Goal: Task Accomplishment & Management: Complete application form

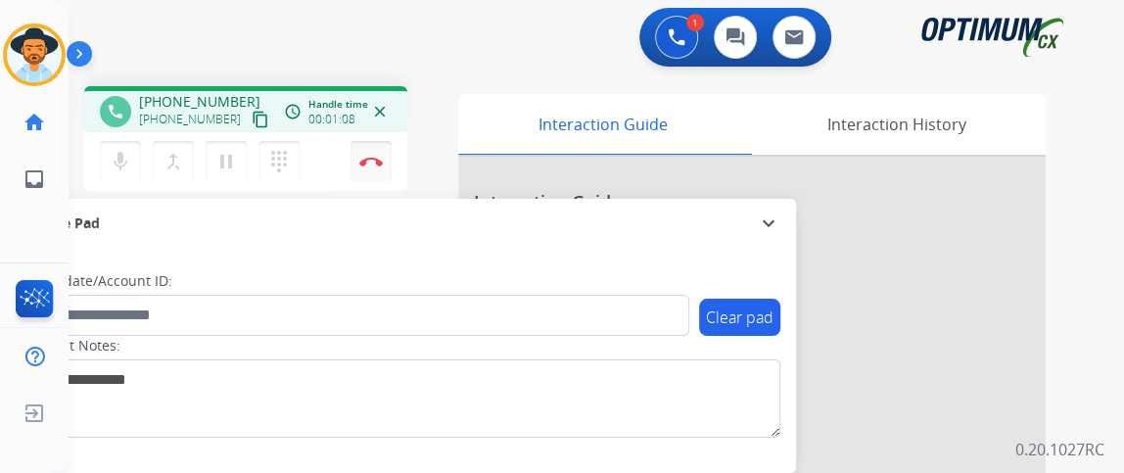
click at [365, 171] on button "Disconnect" at bounding box center [370, 161] width 41 height 41
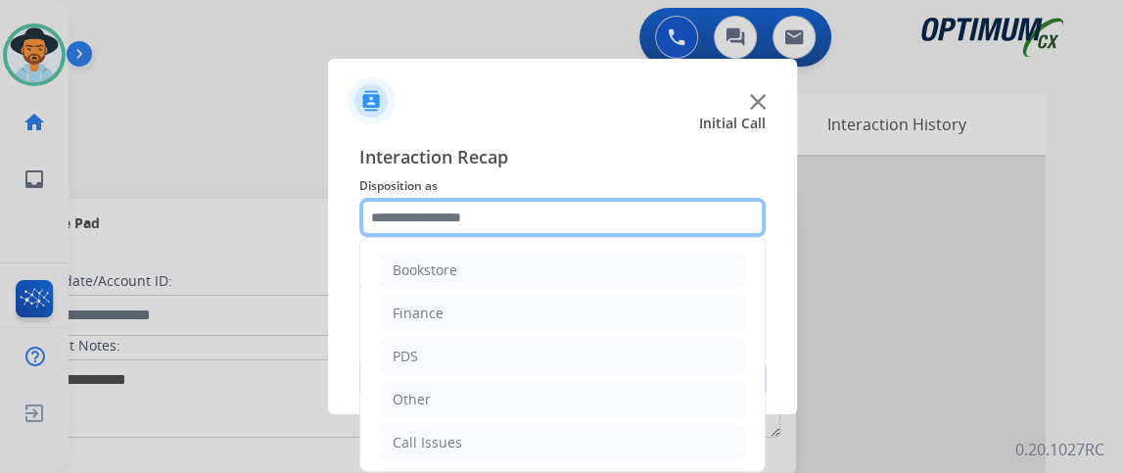
click at [566, 233] on input "text" at bounding box center [562, 217] width 406 height 39
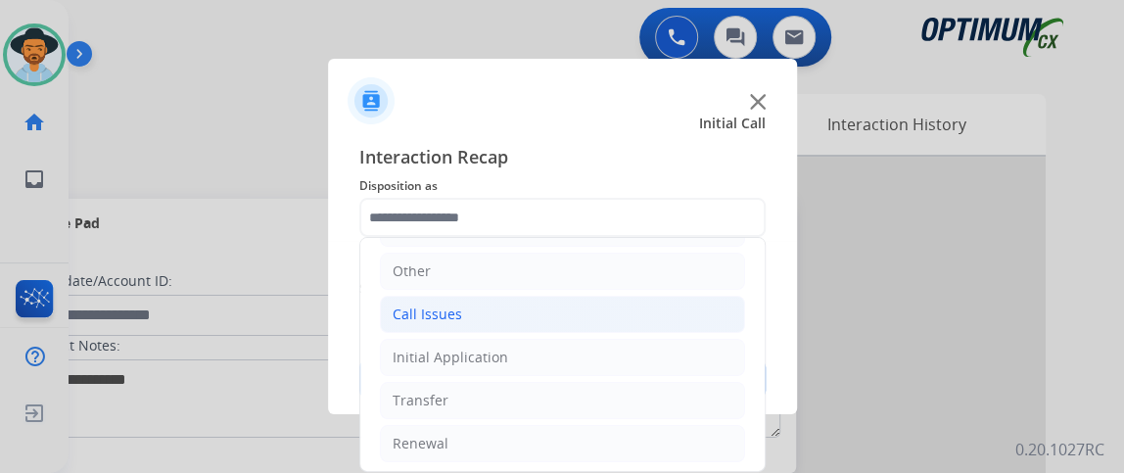
click at [645, 322] on li "Call Issues" at bounding box center [562, 314] width 365 height 37
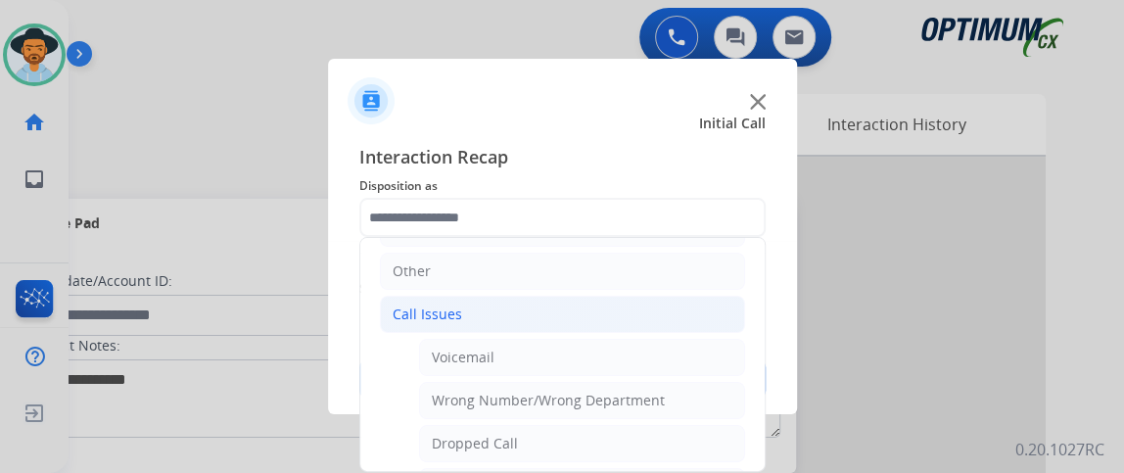
click at [645, 321] on li "Call Issues" at bounding box center [562, 314] width 365 height 37
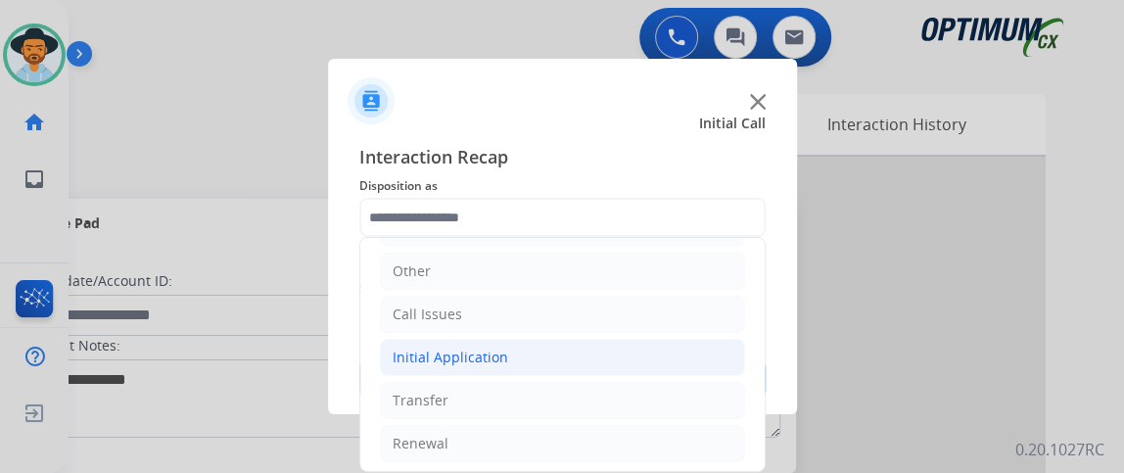
click at [638, 346] on li "Initial Application" at bounding box center [562, 357] width 365 height 37
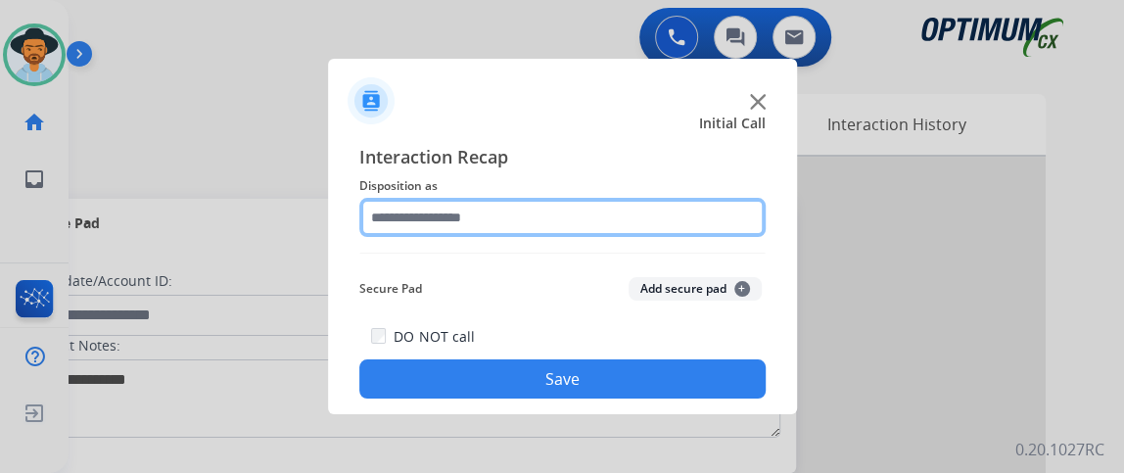
click at [745, 226] on input "text" at bounding box center [562, 217] width 406 height 39
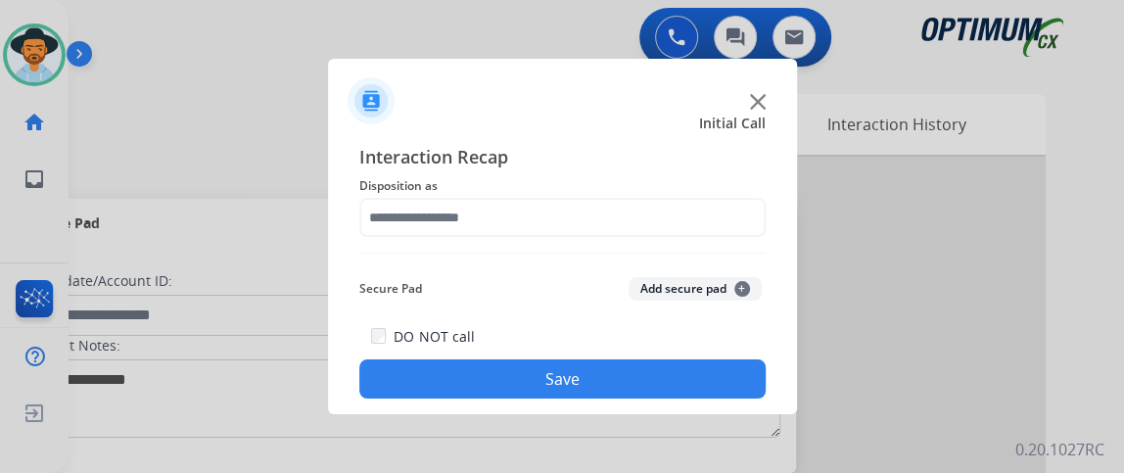
click at [758, 253] on img at bounding box center [562, 253] width 406 height 1
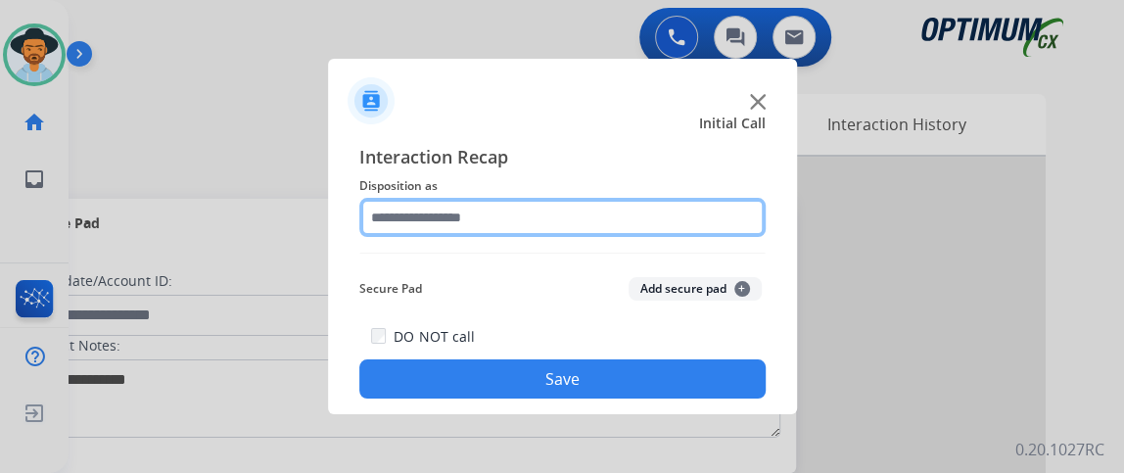
click at [747, 227] on input "text" at bounding box center [562, 217] width 406 height 39
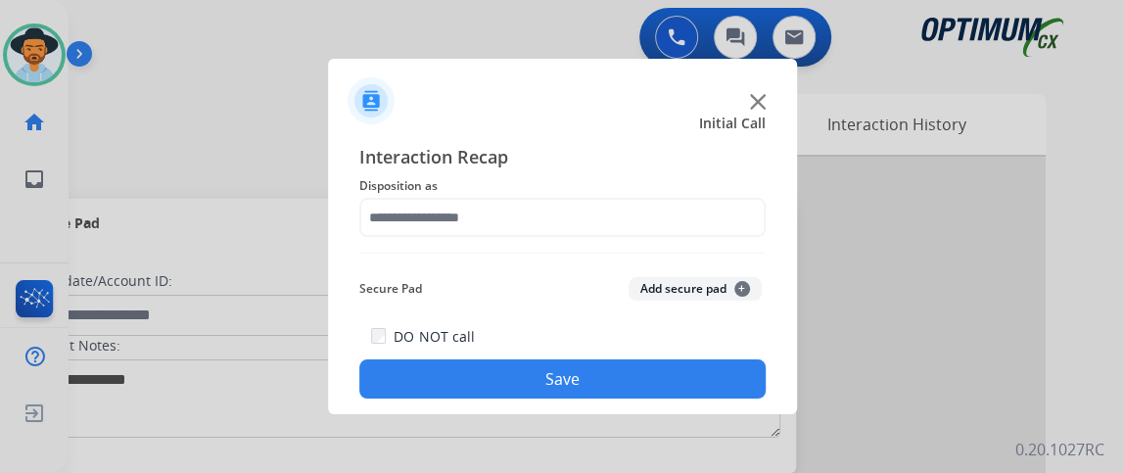
click at [757, 259] on div "Interaction Recap Disposition as Secure Pad Add secure pad + DO NOT call Save" at bounding box center [562, 270] width 406 height 255
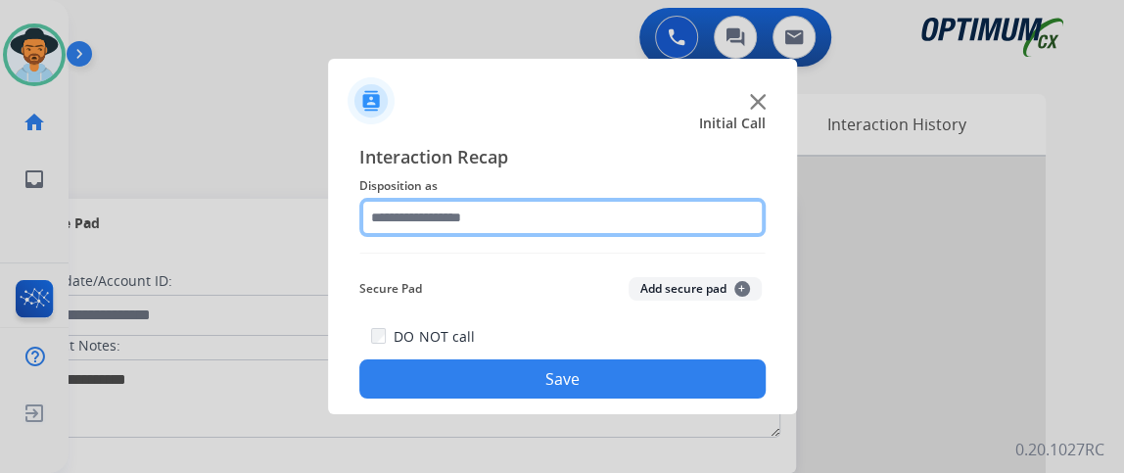
click at [734, 234] on input "text" at bounding box center [562, 217] width 406 height 39
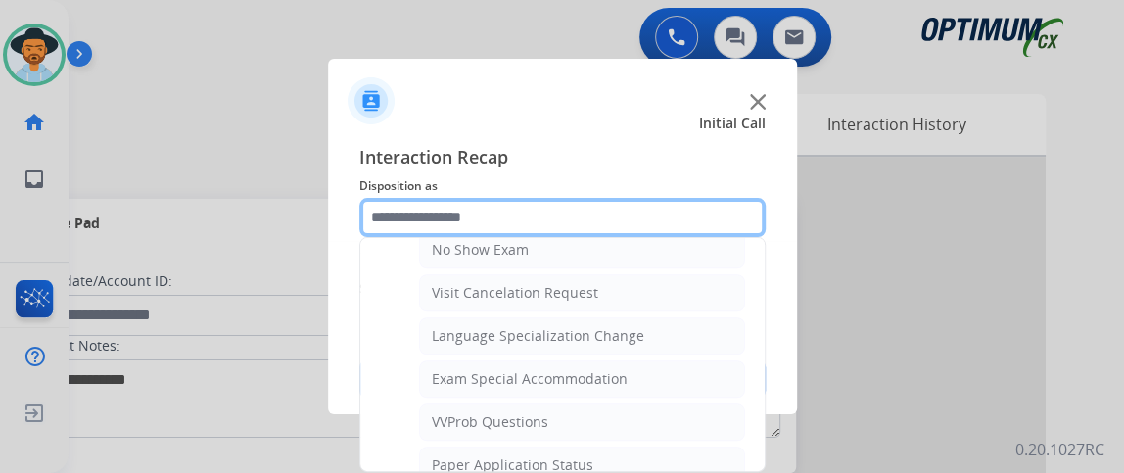
scroll to position [940, 0]
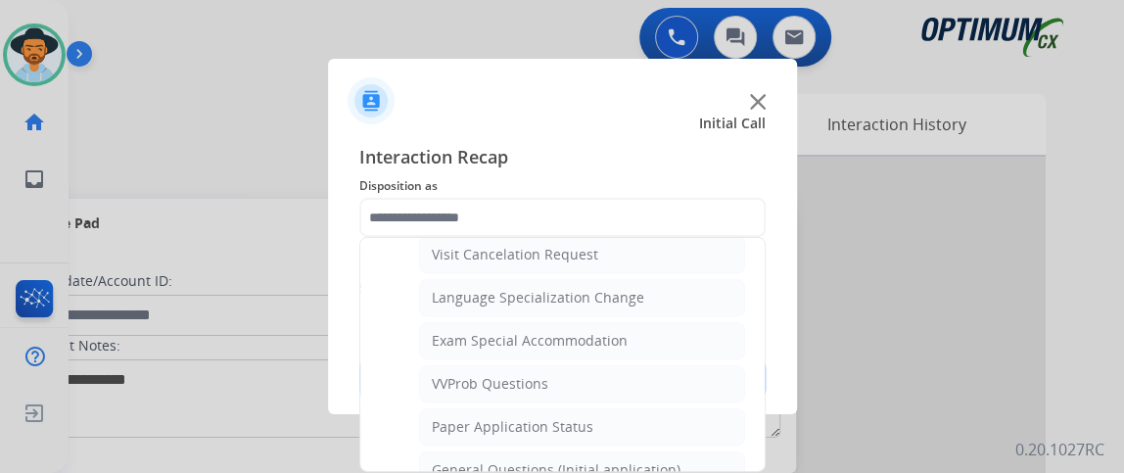
click at [710, 435] on ul "Credential Resend (Initial application) Appeals Stuck in Staff Review Paper Exa…" at bounding box center [562, 93] width 365 height 1047
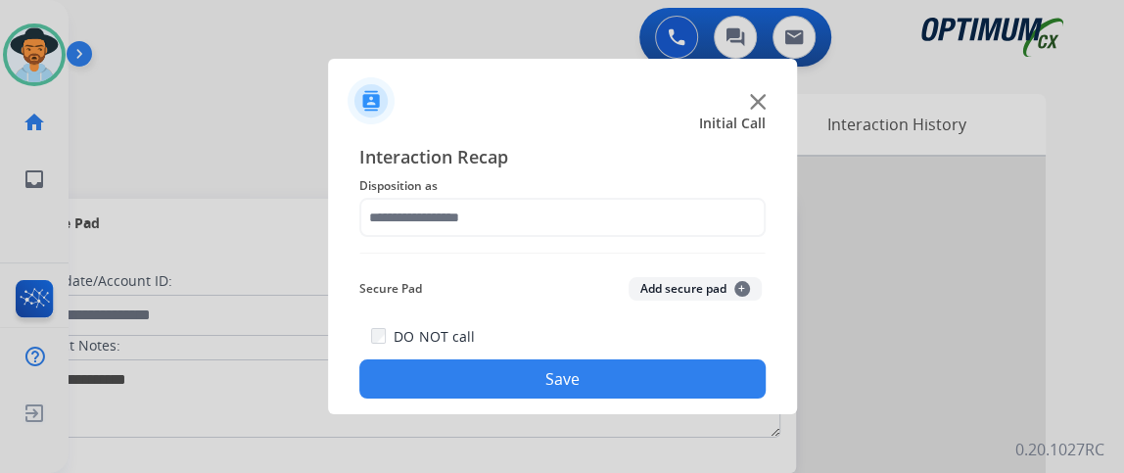
click at [692, 452] on div at bounding box center [562, 236] width 1124 height 473
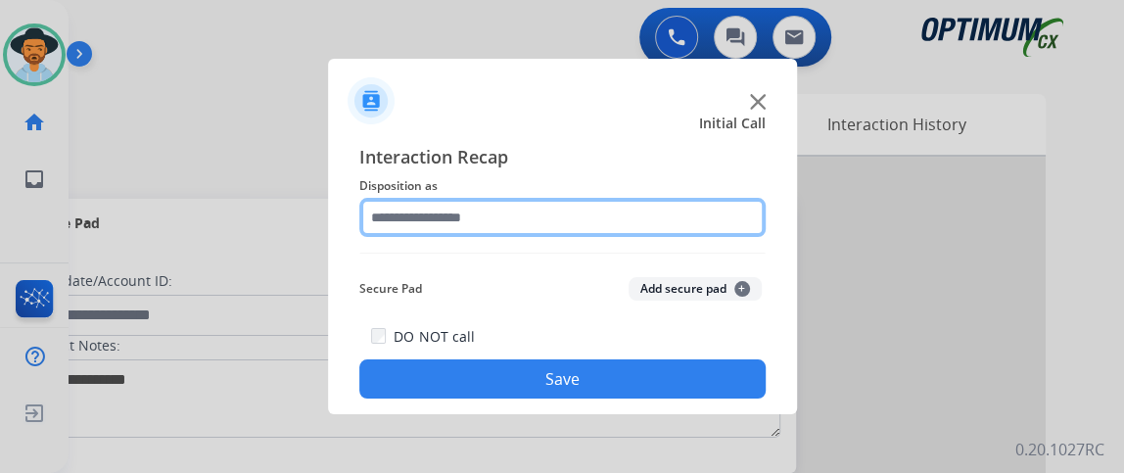
click at [676, 218] on input "text" at bounding box center [562, 217] width 406 height 39
click at [676, 217] on input "text" at bounding box center [562, 217] width 406 height 39
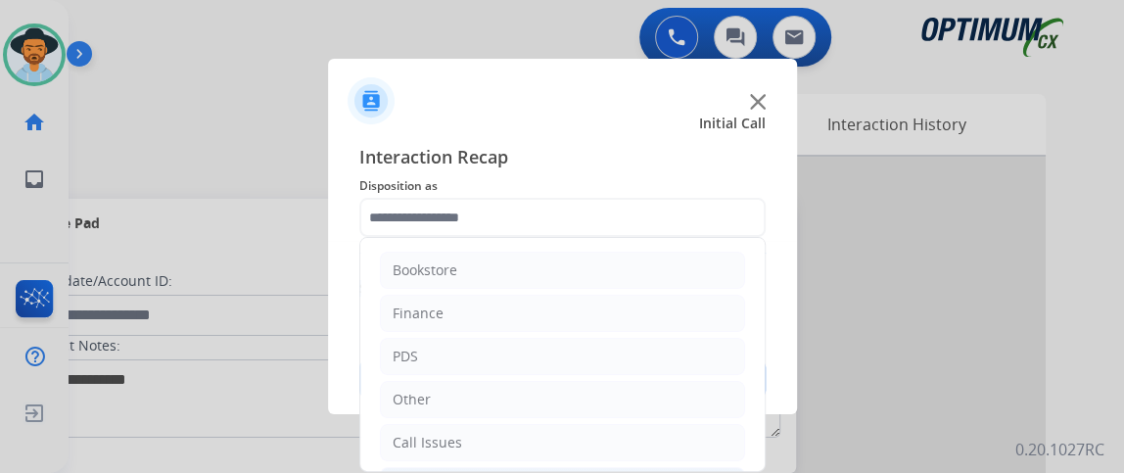
drag, startPoint x: 768, startPoint y: 249, endPoint x: 768, endPoint y: 339, distance: 90.0
click at [768, 339] on div "Interaction Recap Disposition as Bookstore Finance PDS Other Call Issues Initia…" at bounding box center [562, 270] width 469 height 287
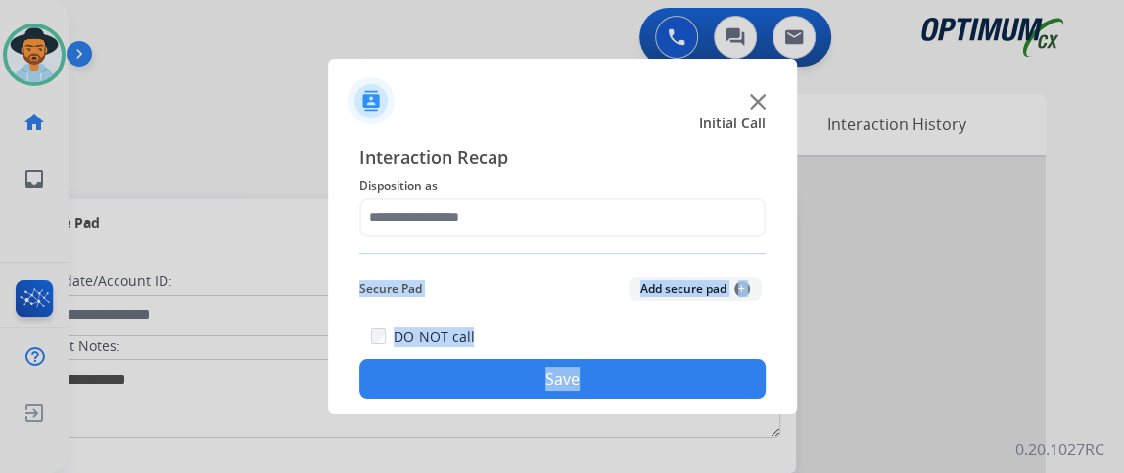
click at [752, 265] on div "Interaction Recap Disposition as Secure Pad Add secure pad + DO NOT call Save" at bounding box center [562, 270] width 406 height 255
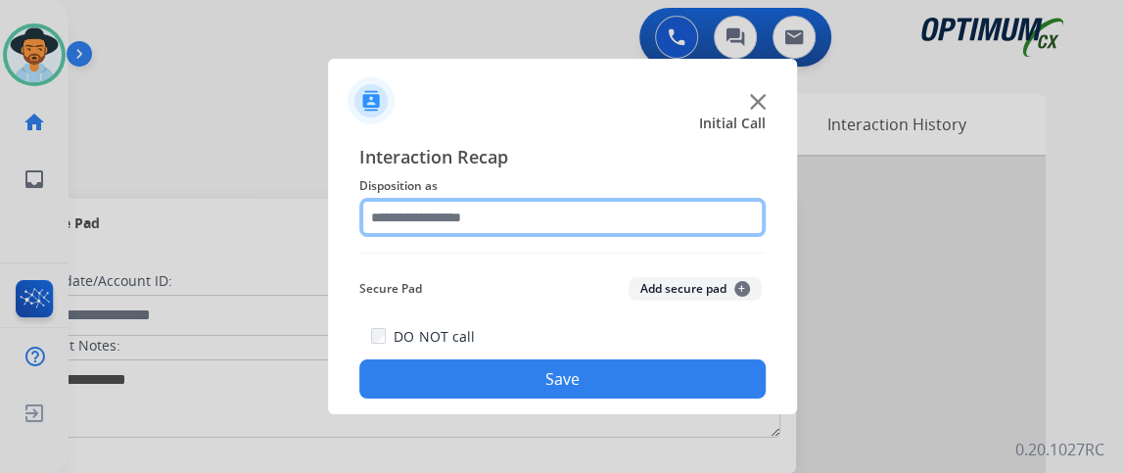
click at [739, 215] on input "text" at bounding box center [562, 217] width 406 height 39
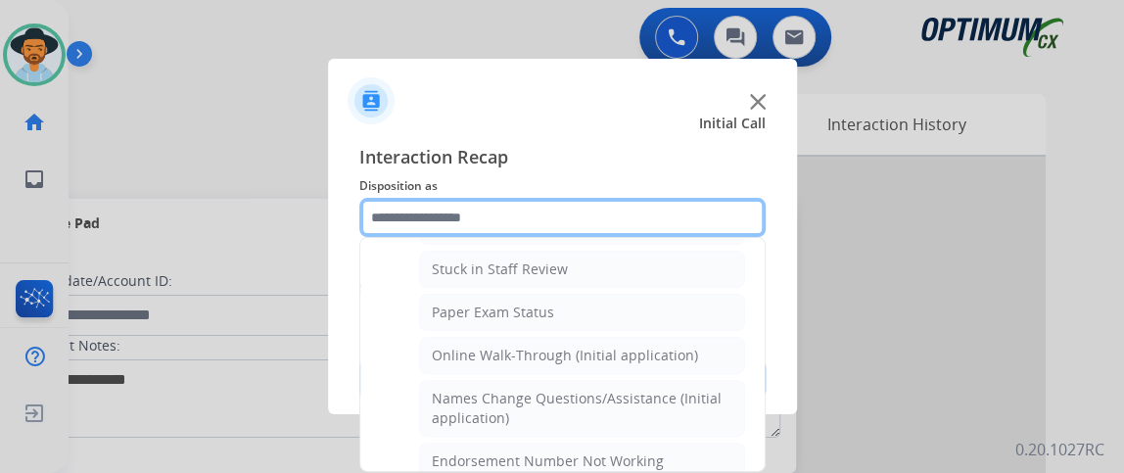
scroll to position [341, 0]
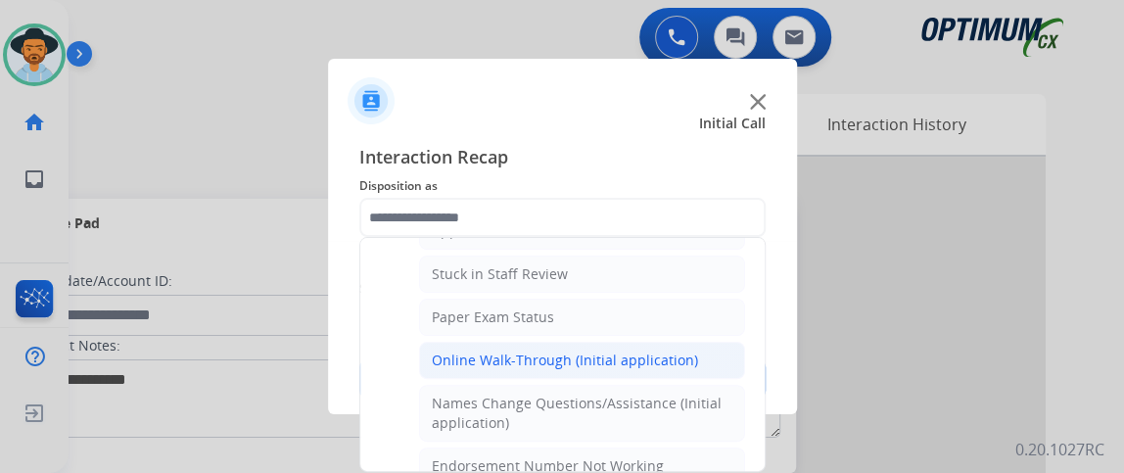
click at [726, 345] on li "Online Walk-Through (Initial application)" at bounding box center [582, 360] width 326 height 37
type input "**********"
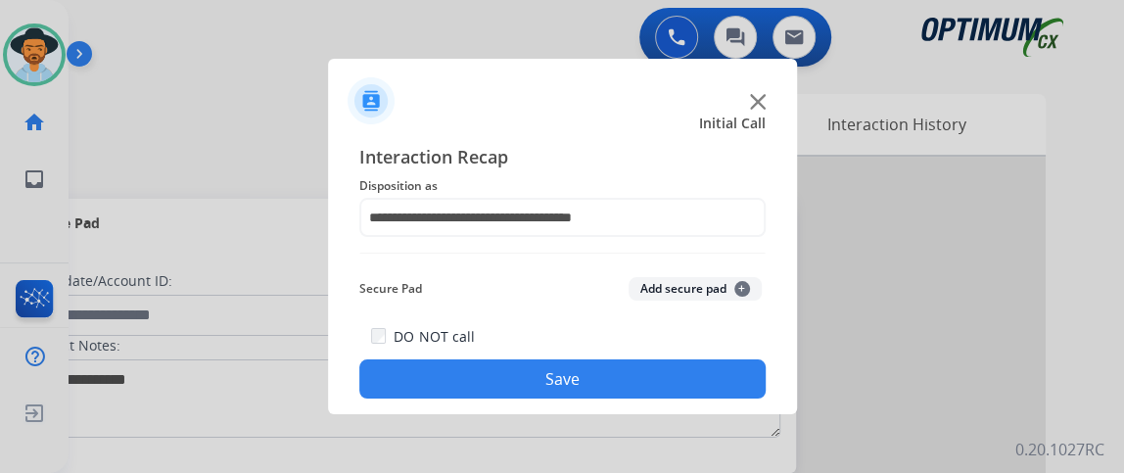
click at [715, 378] on button "Save" at bounding box center [562, 378] width 406 height 39
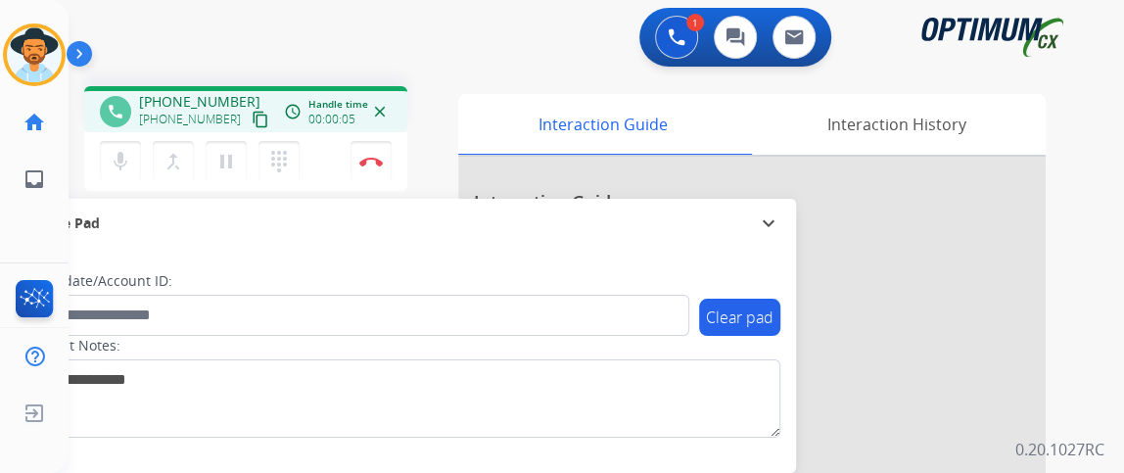
click at [252, 126] on mat-icon "content_copy" at bounding box center [261, 120] width 18 height 18
click at [368, 159] on img at bounding box center [370, 162] width 23 height 10
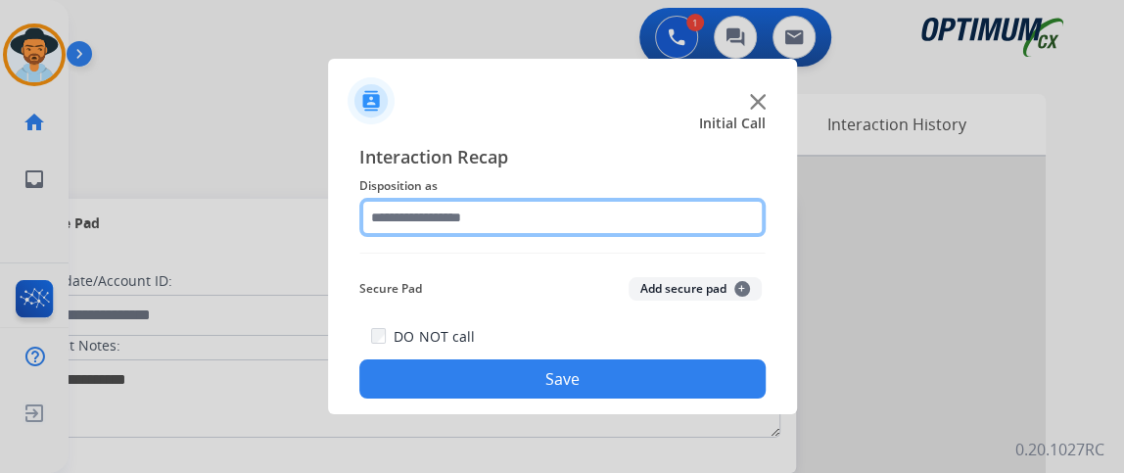
click at [573, 220] on input "text" at bounding box center [562, 217] width 406 height 39
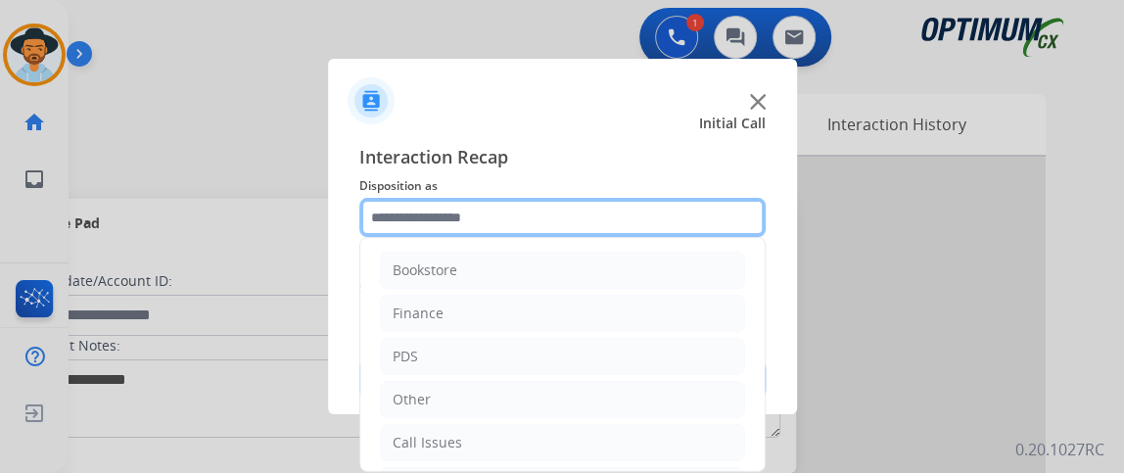
scroll to position [128, 0]
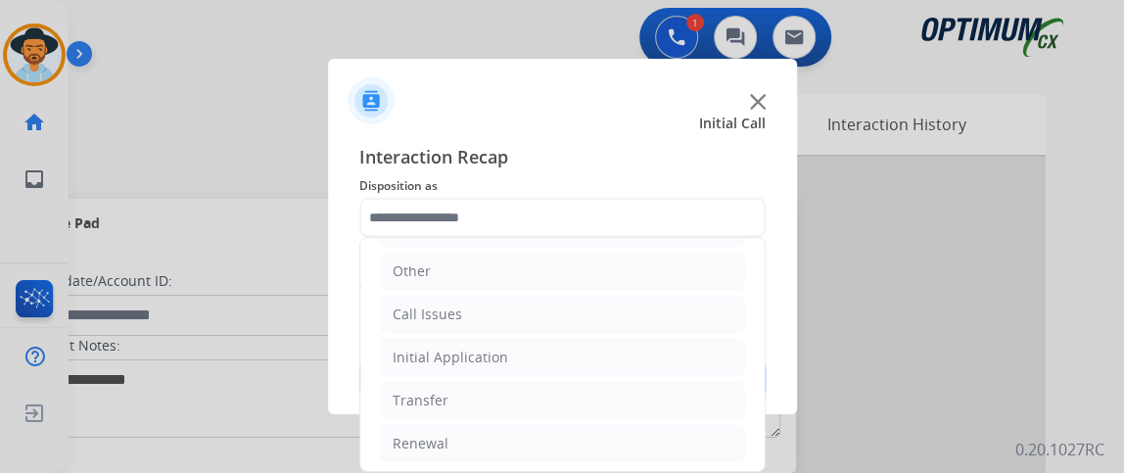
click at [635, 329] on li "Call Issues" at bounding box center [562, 314] width 365 height 37
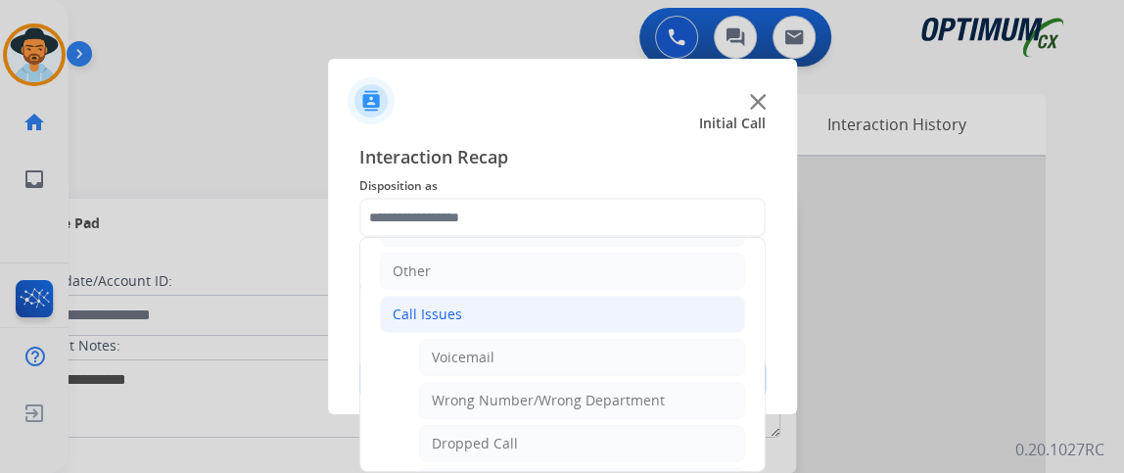
click at [630, 321] on li "Call Issues" at bounding box center [562, 314] width 365 height 37
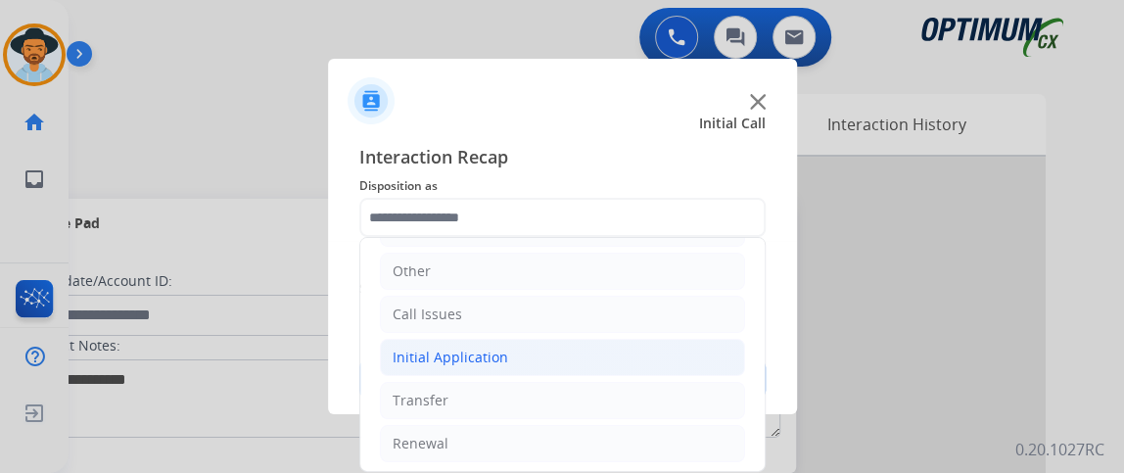
click at [624, 348] on li "Initial Application" at bounding box center [562, 357] width 365 height 37
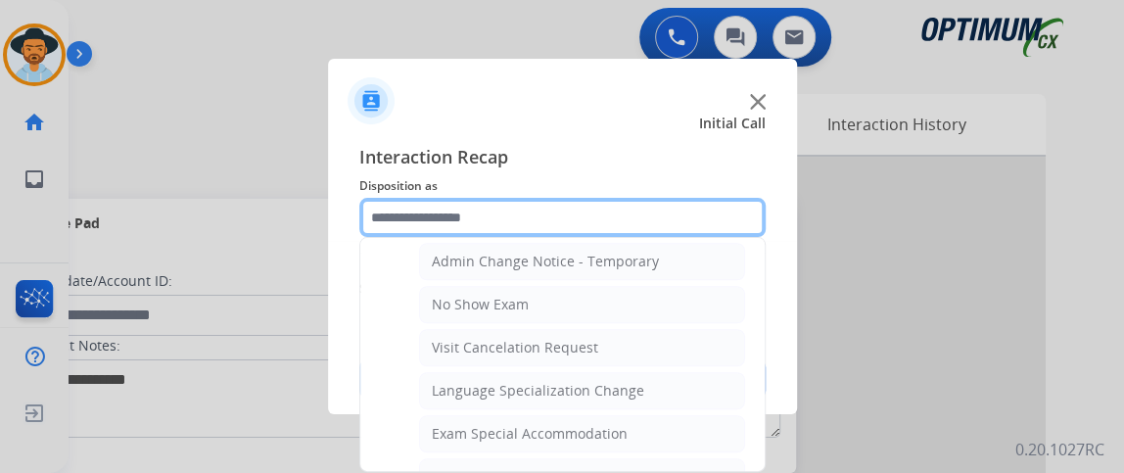
scroll to position [944, 0]
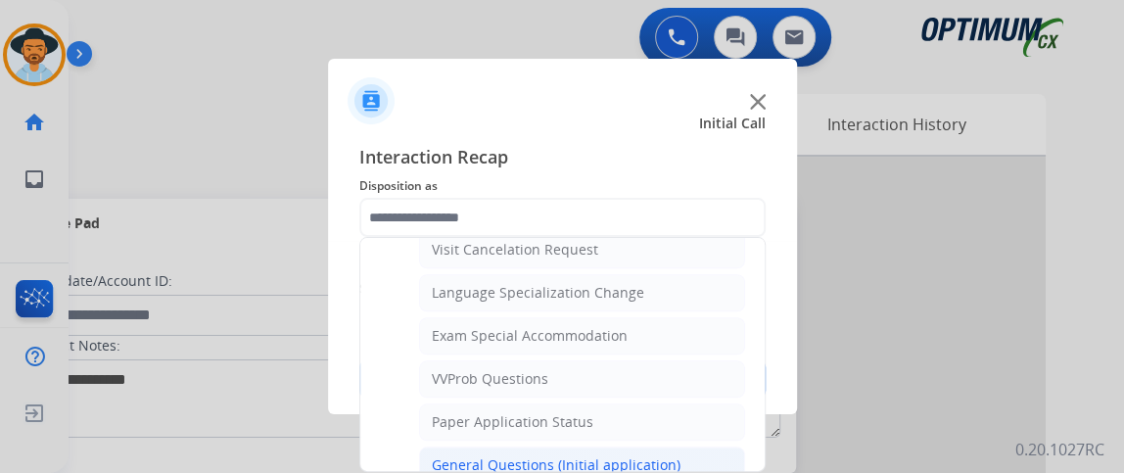
click at [712, 446] on li "General Questions (Initial application)" at bounding box center [582, 464] width 326 height 37
type input "**********"
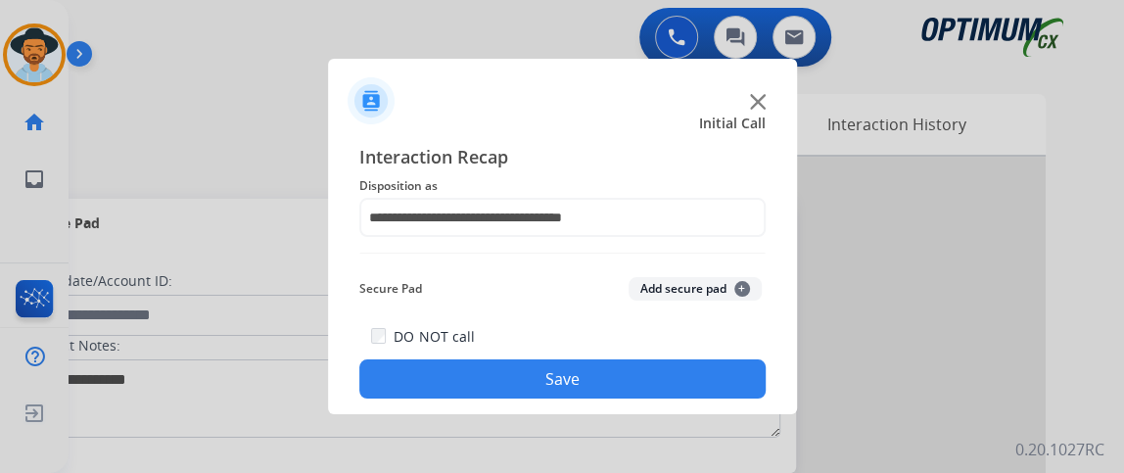
click at [691, 370] on button "Save" at bounding box center [562, 378] width 406 height 39
